Goal: Navigation & Orientation: Go to known website

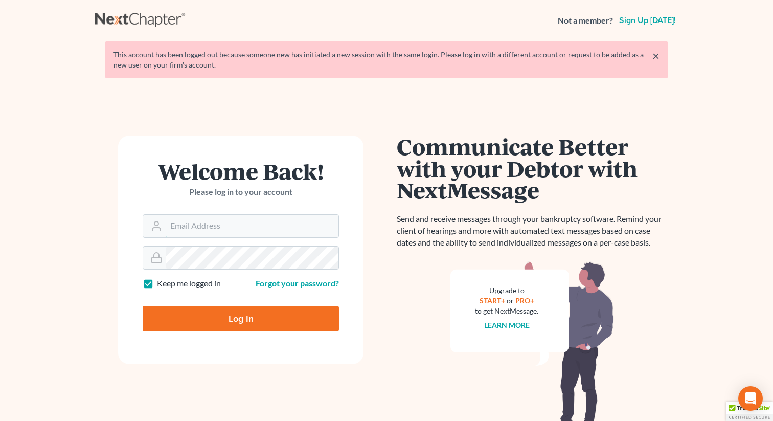
type input "[EMAIL_ADDRESS][DOMAIN_NAME]"
click at [244, 306] on input "Log In" at bounding box center [241, 319] width 196 height 26
type input "Thinking..."
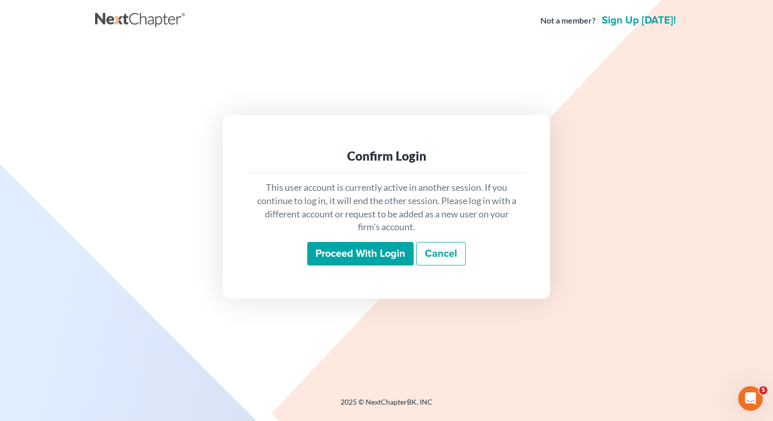
click at [367, 237] on div "This user account is currently active in another session. If you continue to lo…" at bounding box center [386, 223] width 278 height 101
click at [354, 249] on input "Proceed with login" at bounding box center [360, 254] width 106 height 24
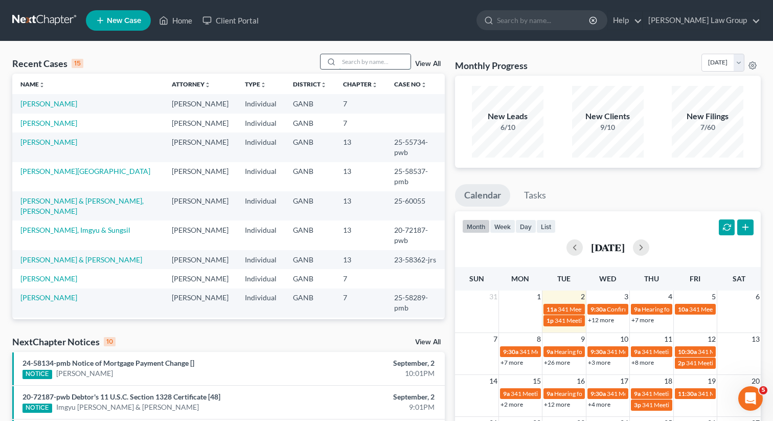
click at [378, 64] on input "search" at bounding box center [375, 61] width 72 height 15
type input "guest"
